Goal: Task Accomplishment & Management: Manage account settings

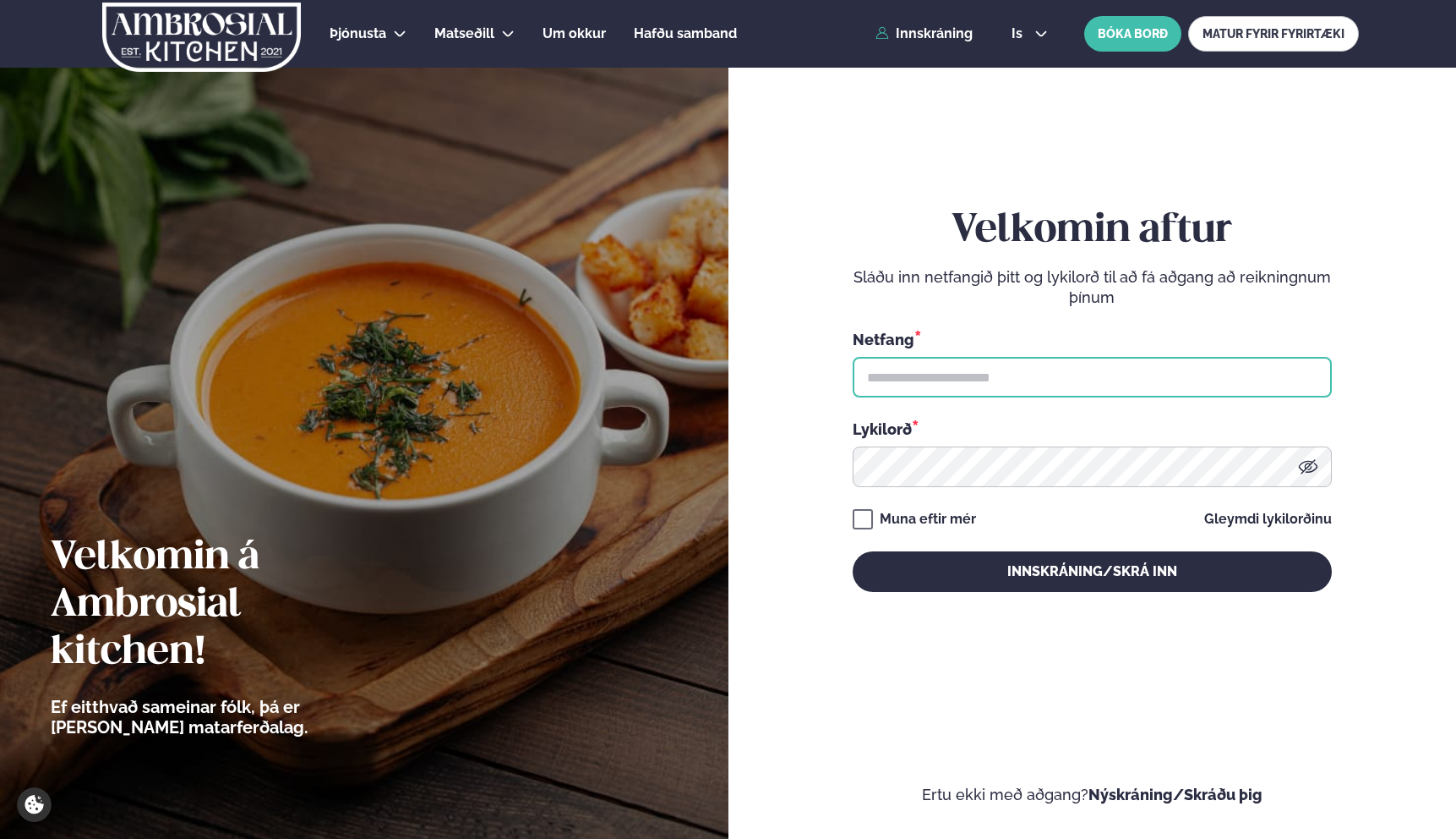
click at [922, 386] on input "text" at bounding box center [1092, 377] width 480 height 41
type input "**********"
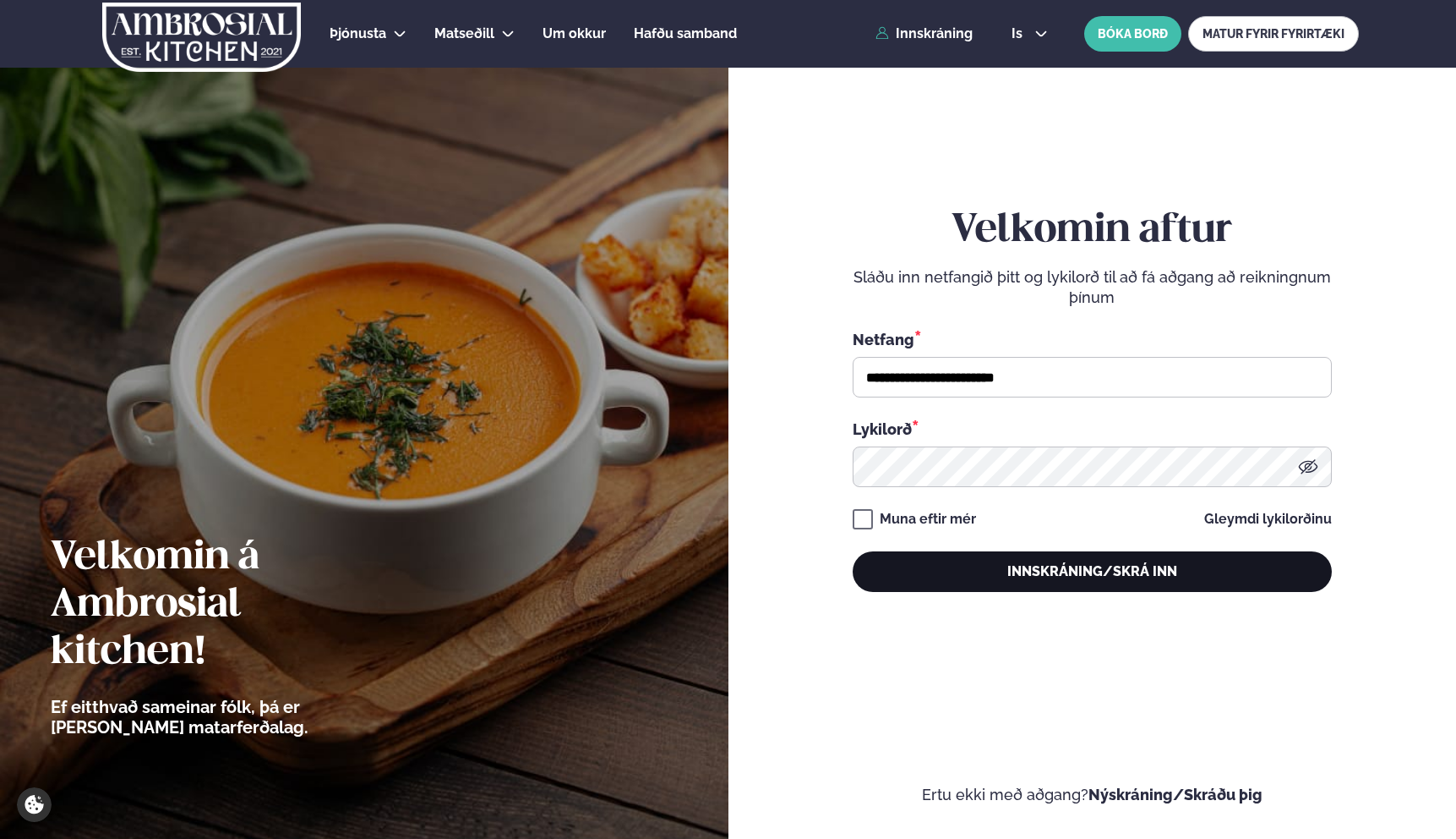
click at [952, 566] on button "Innskráning/Skrá inn" at bounding box center [1092, 571] width 480 height 41
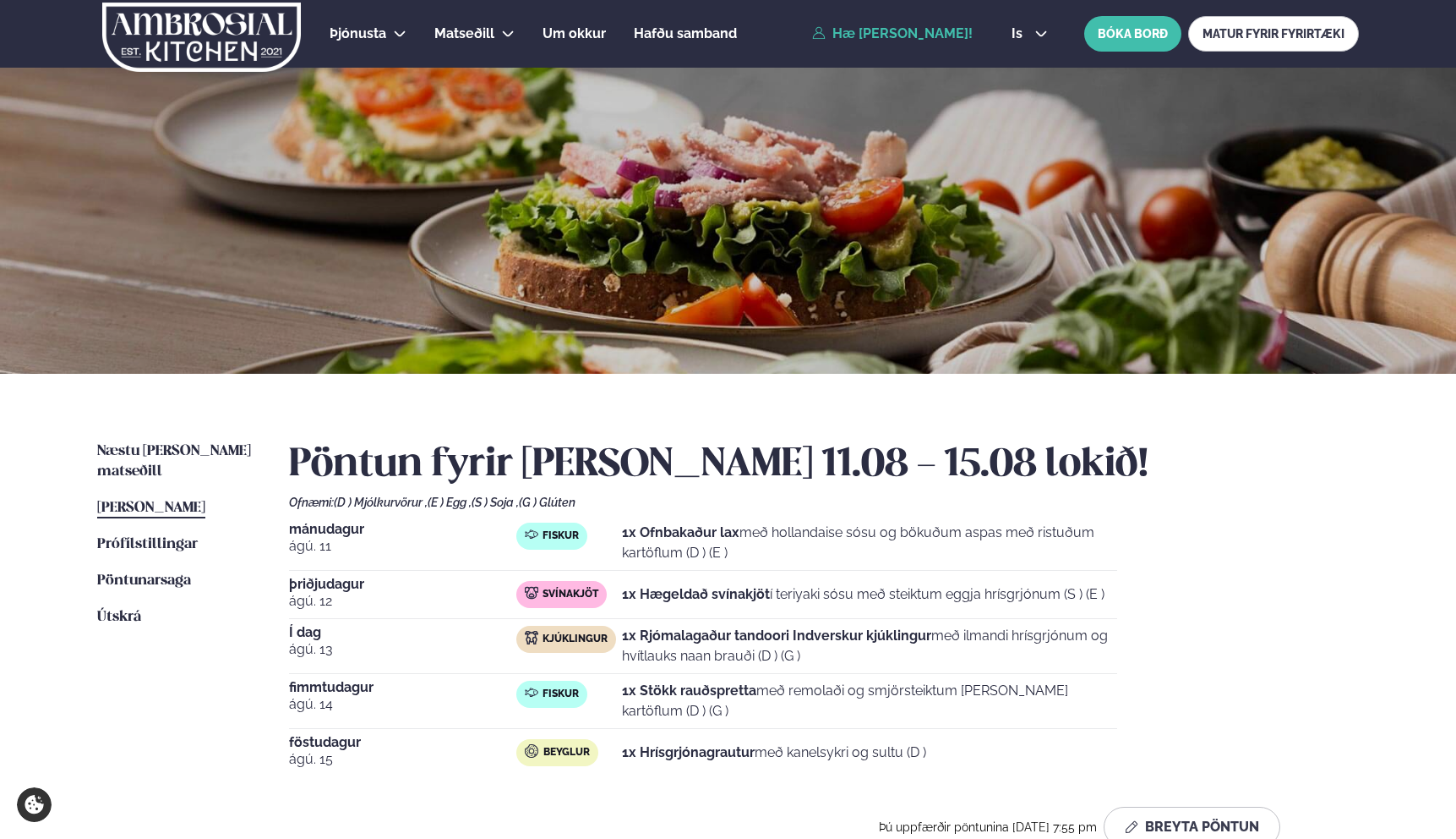
click at [662, 641] on strong "1x Rjómalagaður tandoori Indverskur kjúklingur" at bounding box center [777, 635] width 310 height 16
click at [663, 641] on strong "1x Rjómalagaður tandoori Indverskur kjúklingur" at bounding box center [777, 635] width 310 height 16
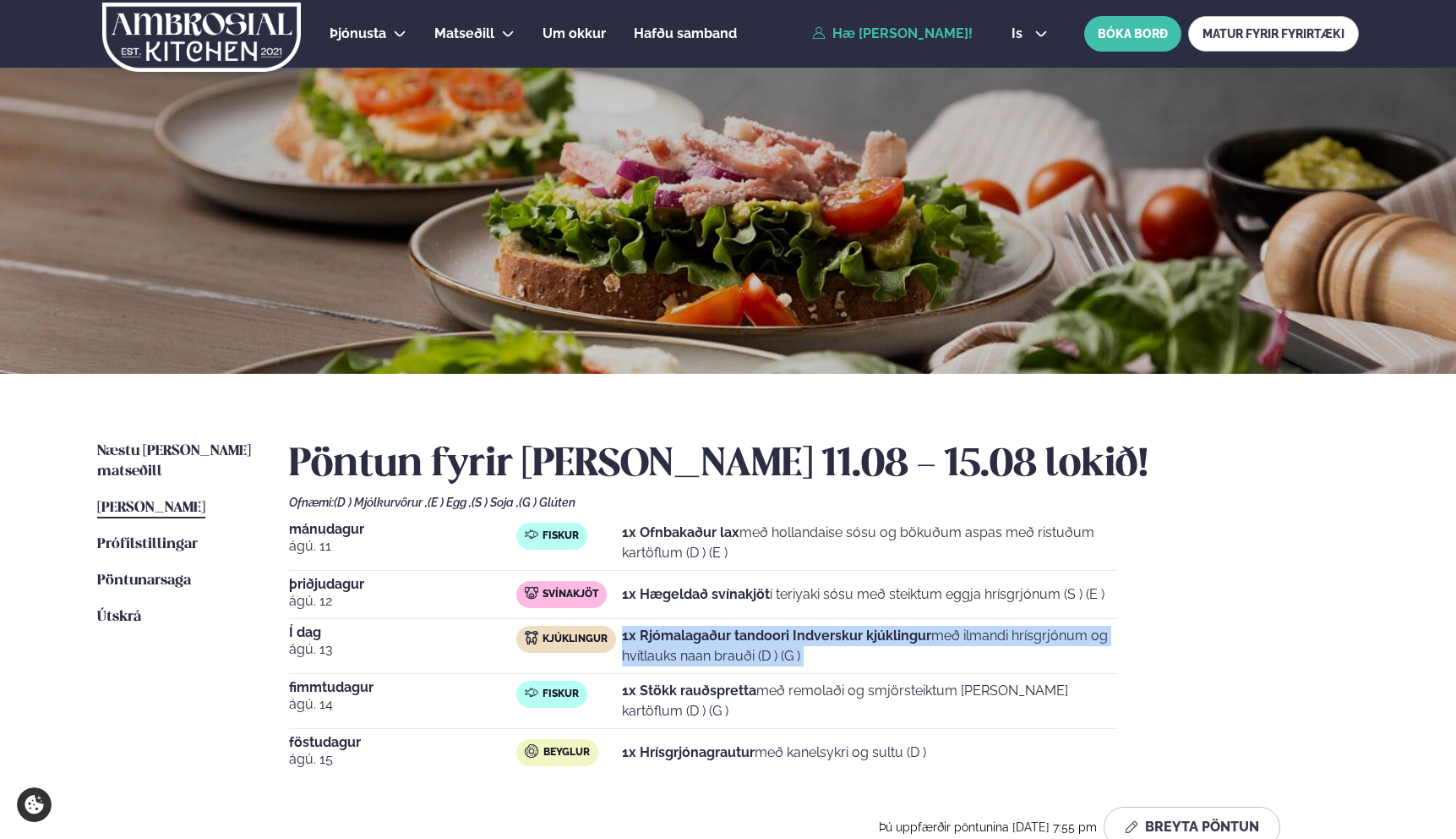
click at [663, 641] on strong "1x Rjómalagaður tandoori Indverskur kjúklingur" at bounding box center [777, 635] width 310 height 16
